Goal: Information Seeking & Learning: Understand process/instructions

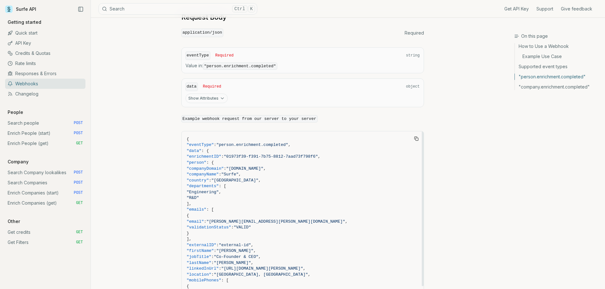
scroll to position [508, 0]
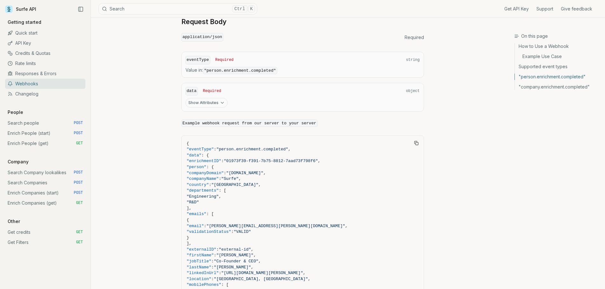
click at [57, 133] on link "Enrich People (start) POST" at bounding box center [45, 133] width 80 height 10
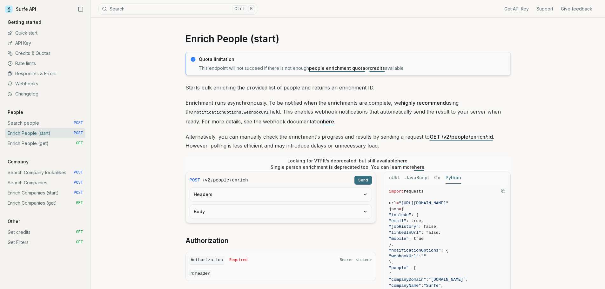
click at [136, 157] on div "Enrich People (start) Quota limitation This endpoint will not succeed if there …" at bounding box center [348, 274] width 514 height 513
click at [227, 144] on p "Alternatively, you can manually check the enrichment's progress and results by …" at bounding box center [347, 141] width 325 height 18
click at [28, 233] on link "Get credits GET" at bounding box center [45, 232] width 80 height 10
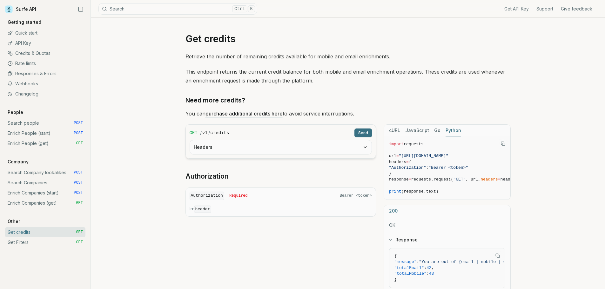
click at [265, 113] on link "purchase additional credits here" at bounding box center [243, 113] width 77 height 6
click at [48, 57] on link "Credits & Quotas" at bounding box center [45, 53] width 80 height 10
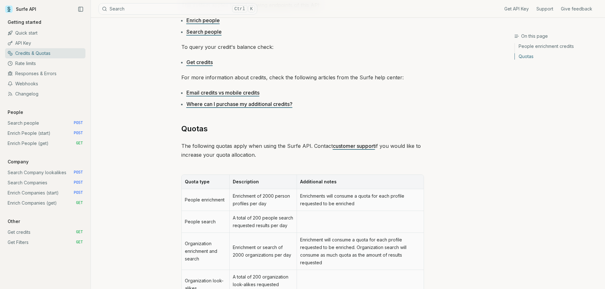
scroll to position [168, 0]
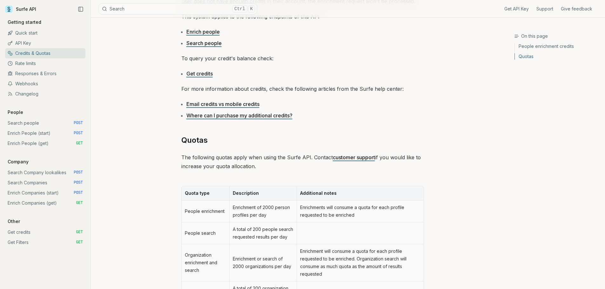
click at [271, 117] on link "Where can I purchase my additional credits?" at bounding box center [239, 115] width 106 height 6
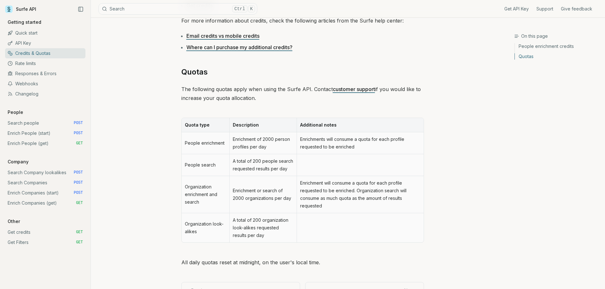
scroll to position [263, 0]
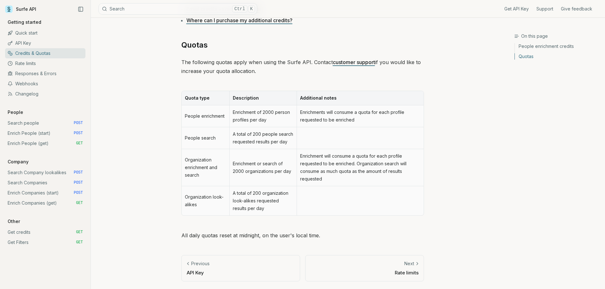
click at [40, 64] on link "Rate limits" at bounding box center [45, 63] width 80 height 10
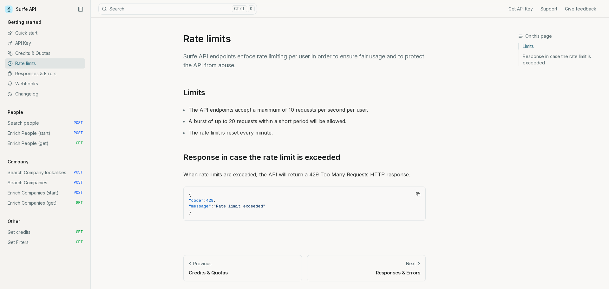
click at [40, 82] on link "Webhooks" at bounding box center [45, 84] width 80 height 10
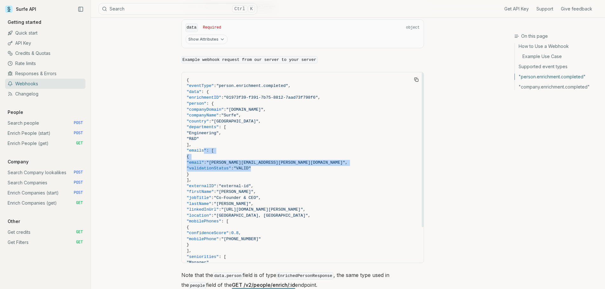
drag, startPoint x: 279, startPoint y: 167, endPoint x: 202, endPoint y: 148, distance: 79.4
click at [202, 148] on code "{ "eventType" : "person.enrichment.completed" , "data" : { "enrichmentID" : "01…" at bounding box center [303, 189] width 232 height 224
click at [326, 175] on span "}" at bounding box center [303, 175] width 232 height 6
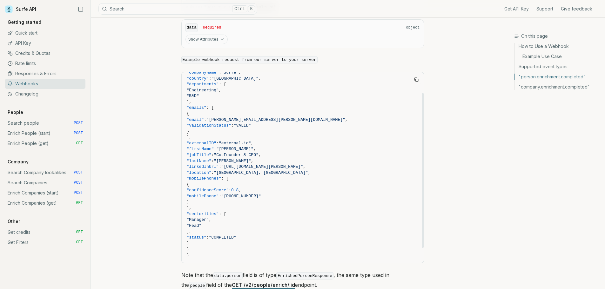
scroll to position [43, 0]
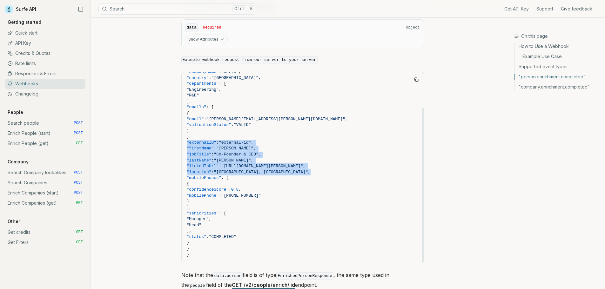
drag, startPoint x: 288, startPoint y: 171, endPoint x: 182, endPoint y: 141, distance: 109.4
click at [182, 141] on pre "{ "eventType" : "person.enrichment.completed" , "data" : { "enrichmentID" : "01…" at bounding box center [303, 146] width 242 height 234
click at [307, 152] on span ""jobTitle" : "Co-Founder & CEO" ," at bounding box center [303, 155] width 232 height 6
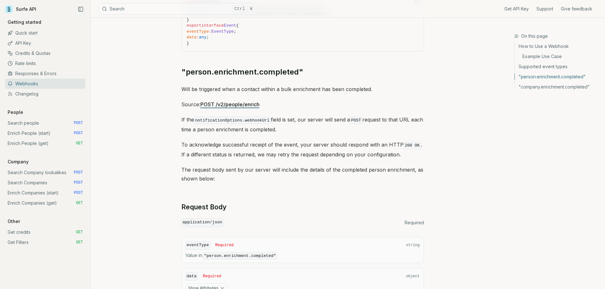
scroll to position [317, 0]
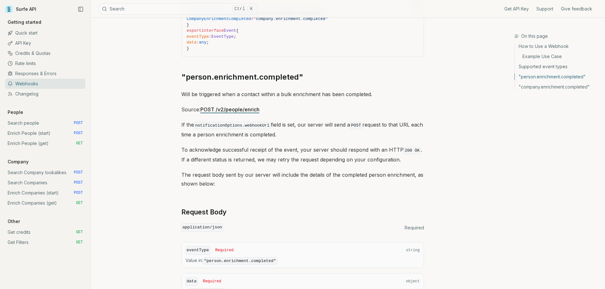
click at [36, 63] on link "Rate limits" at bounding box center [45, 63] width 80 height 10
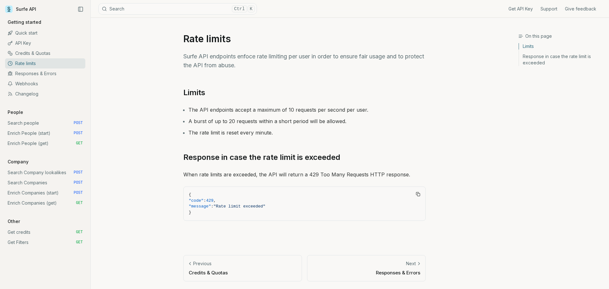
click at [64, 136] on link "Enrich People (start) POST" at bounding box center [45, 133] width 80 height 10
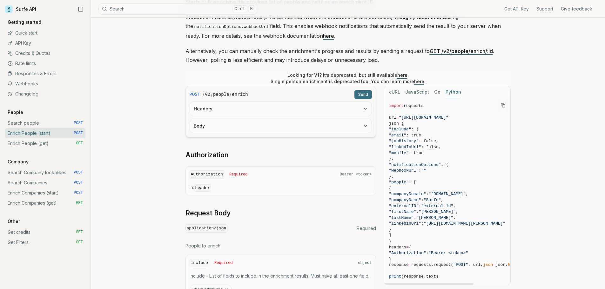
scroll to position [95, 0]
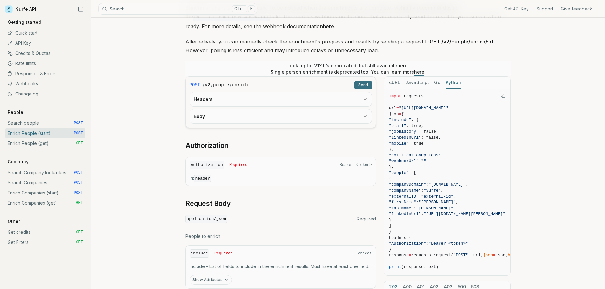
click at [36, 234] on link "Get credits GET" at bounding box center [45, 232] width 80 height 10
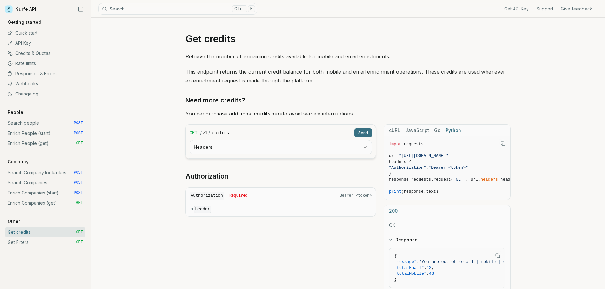
click at [43, 56] on link "Credits & Quotas" at bounding box center [45, 53] width 80 height 10
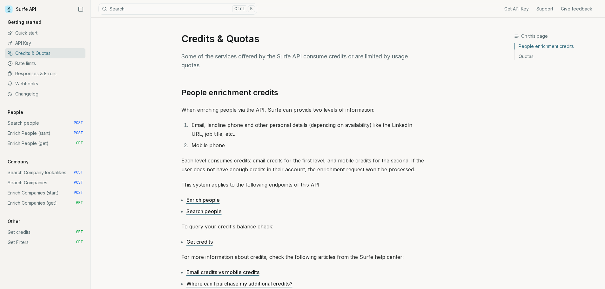
scroll to position [32, 0]
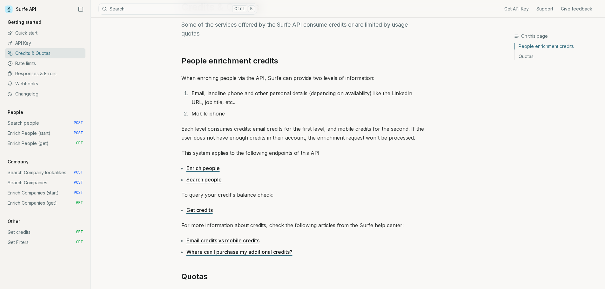
click at [203, 207] on link "Get credits" at bounding box center [199, 210] width 26 height 6
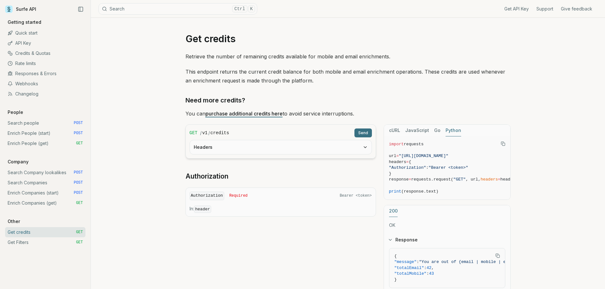
click at [36, 53] on link "Credits & Quotas" at bounding box center [45, 53] width 80 height 10
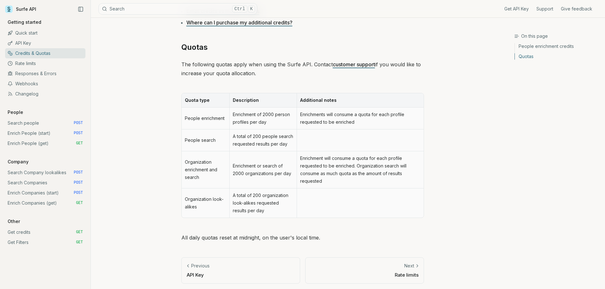
scroll to position [263, 0]
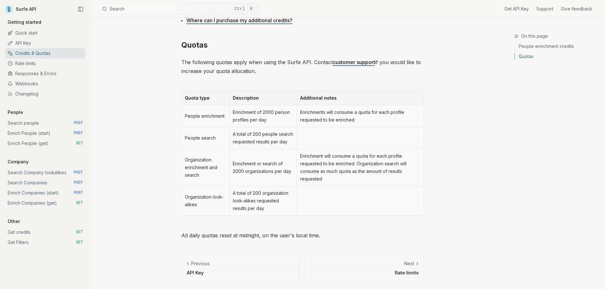
click at [57, 240] on link "Get Filters GET" at bounding box center [45, 242] width 80 height 10
